Goal: Information Seeking & Learning: Learn about a topic

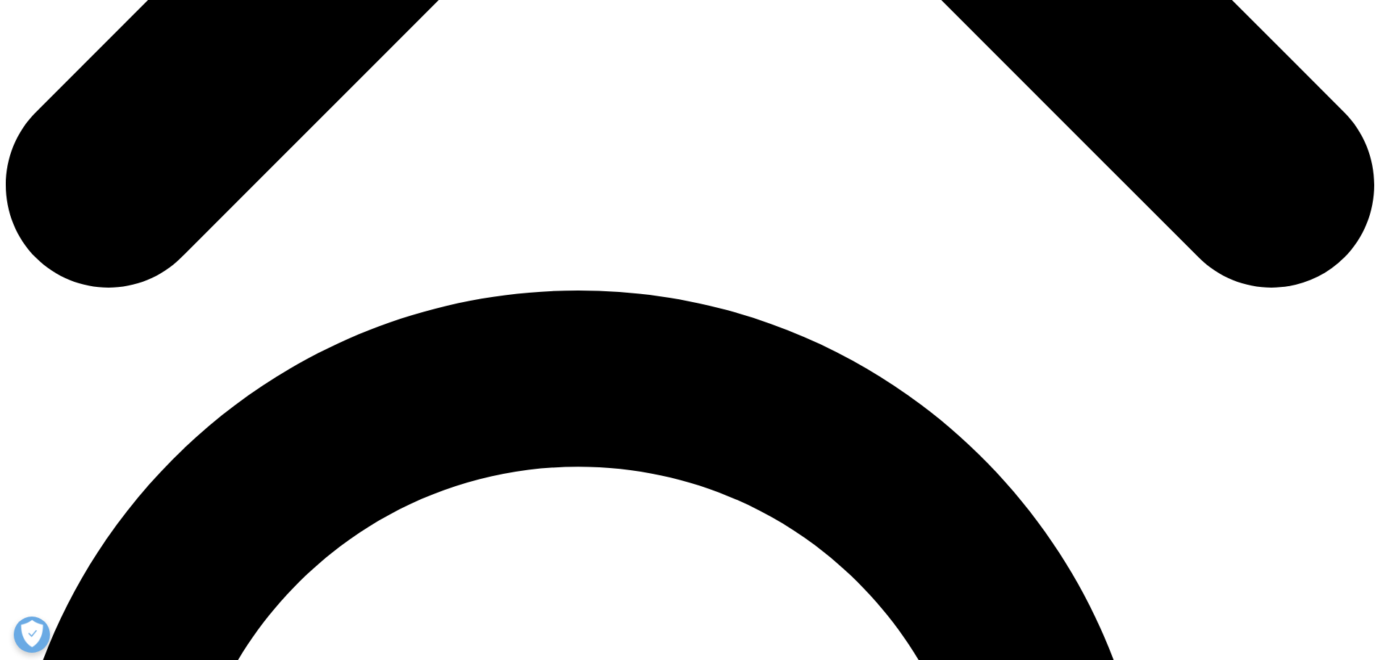
scroll to position [1084, 0]
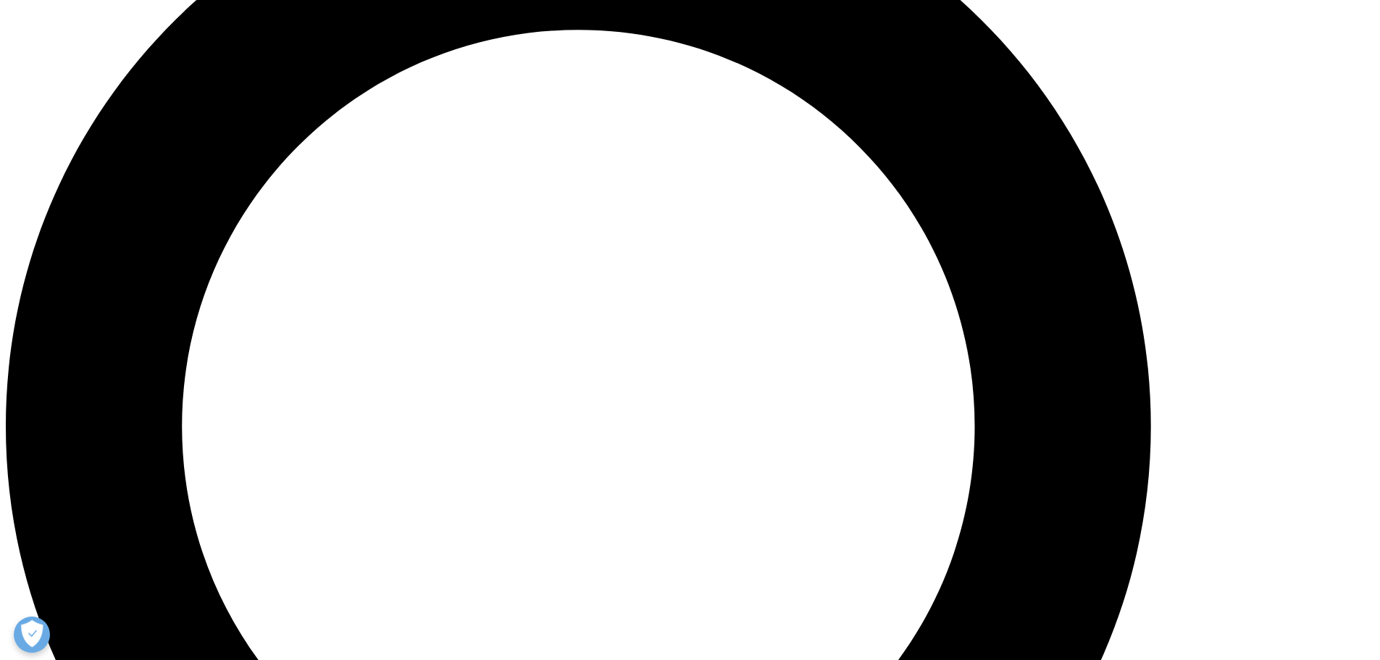
scroll to position [1533, 0]
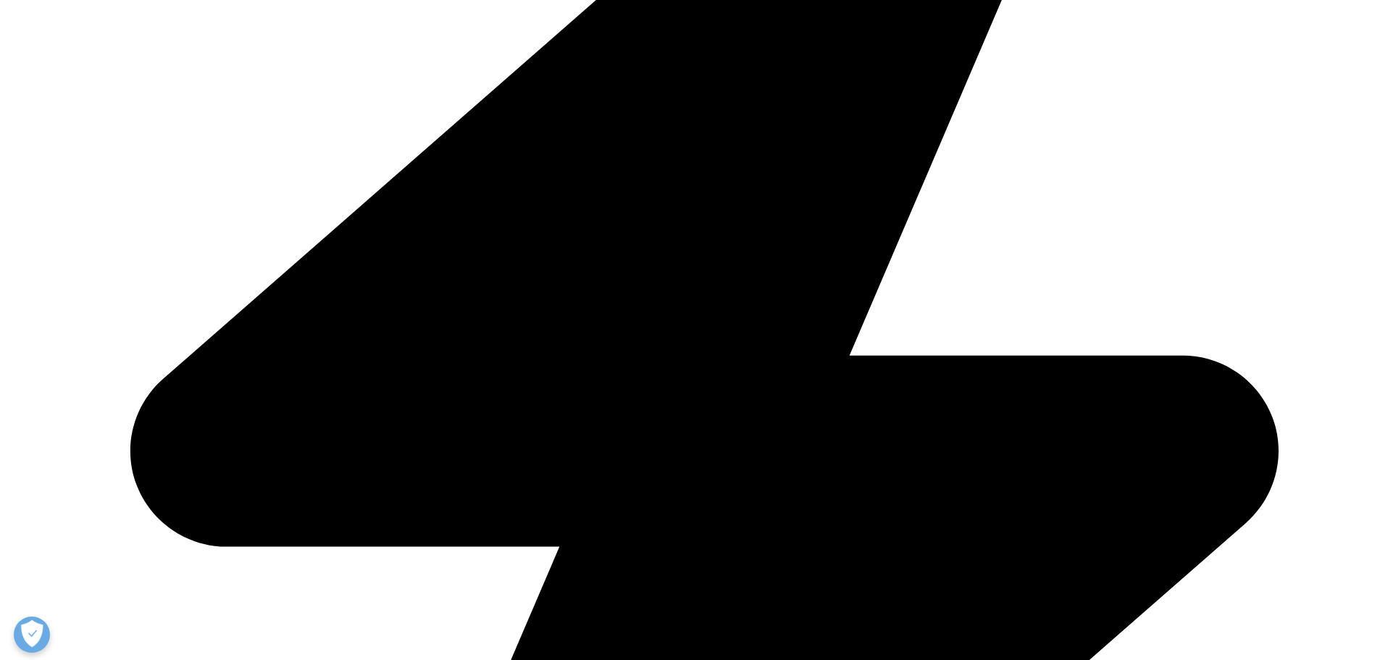
scroll to position [709, 0]
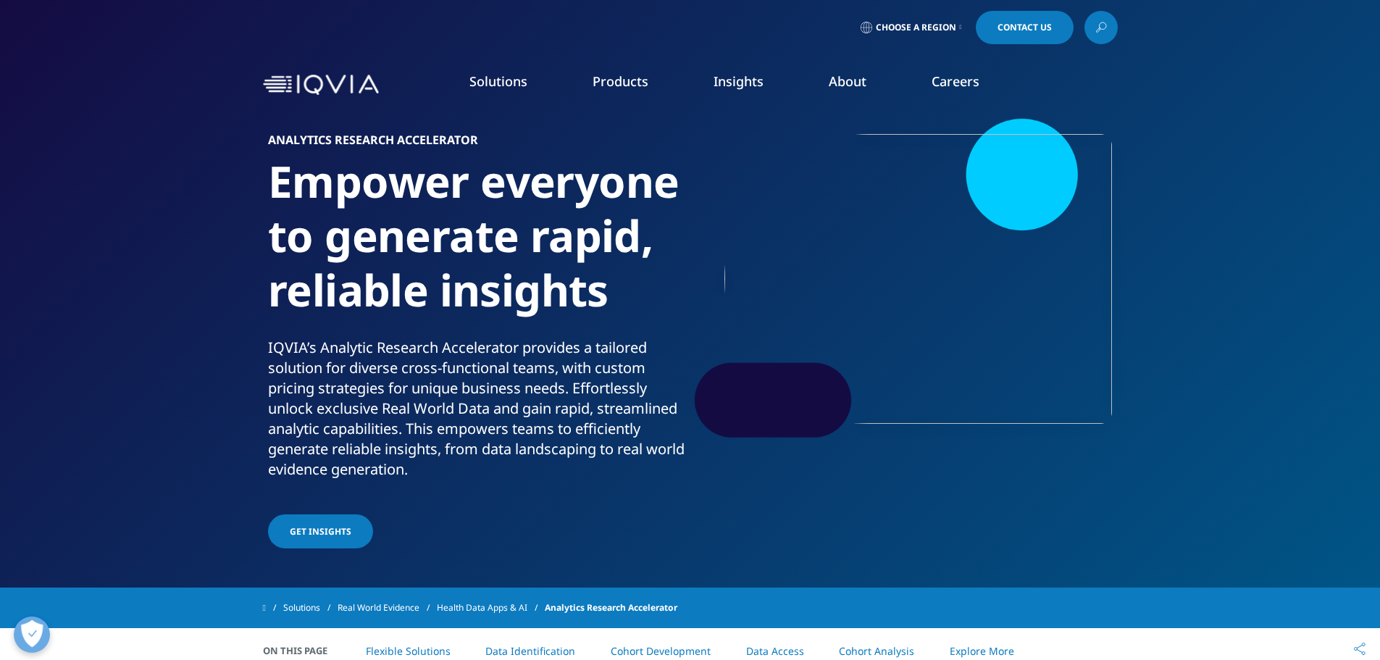
click at [186, 230] on link "Research & Development" at bounding box center [145, 235] width 139 height 16
